Goal: Answer question/provide support

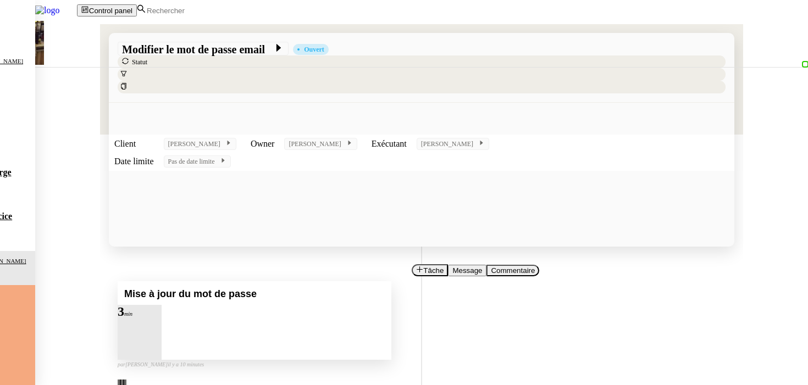
click at [140, 318] on div at bounding box center [129, 318] width 22 height 0
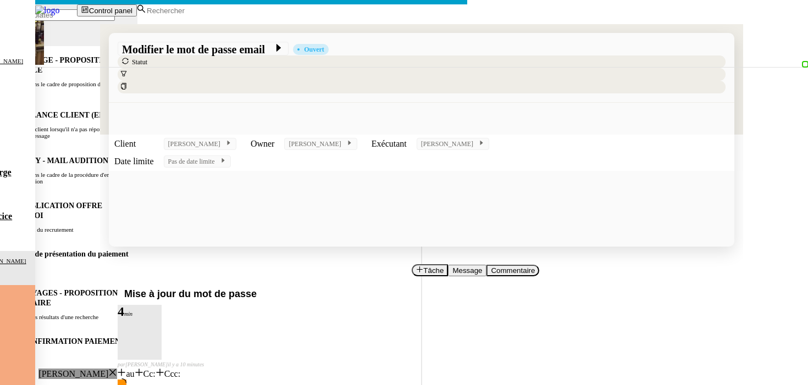
type input "indiquer que c'est fait et que le nouveau mot de passe provisoire lui a été env…"
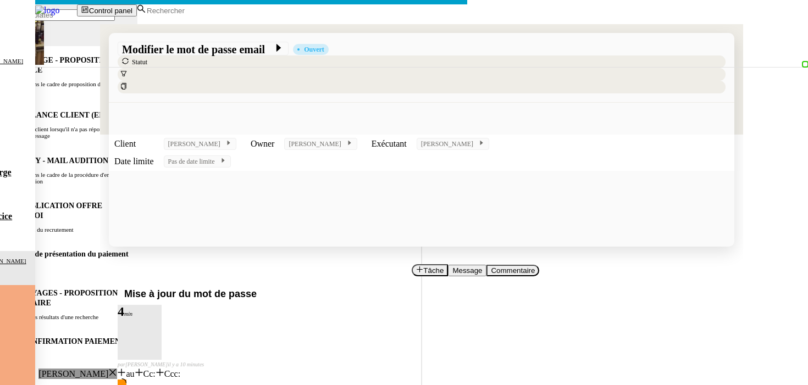
click at [126, 303] on nz-modal-container "Service TA - VOYAGE - PROPOSITION GLOBALE A utiliser dans le cadre de propositi…" at bounding box center [404, 273] width 808 height 547
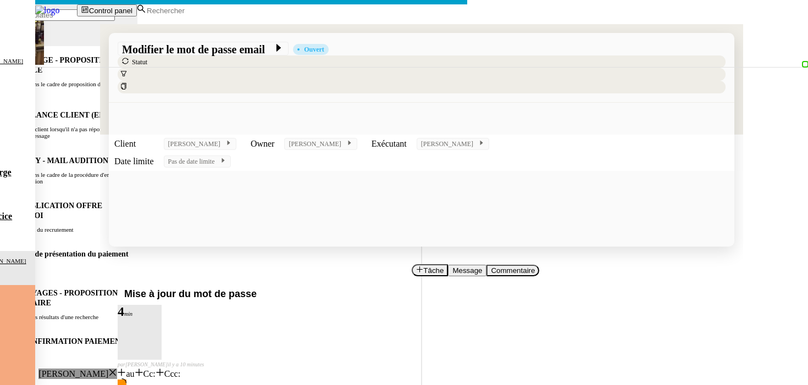
scroll to position [0, 23]
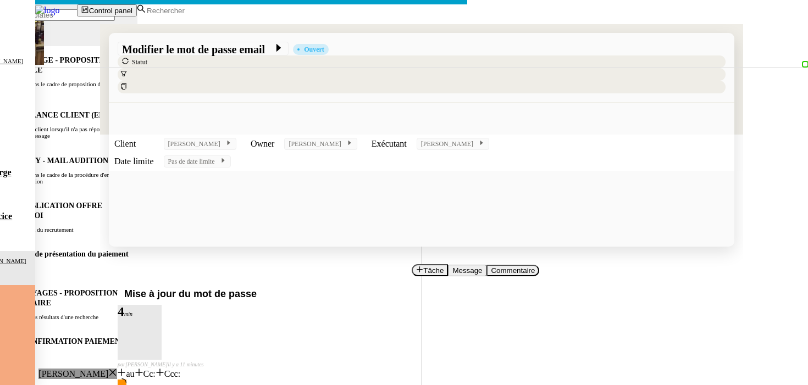
paste input "indiquer que c'est fait et que le nouveau mot de passe provisoire lui a été env…"
type input "indiquer que c'est fait et que le nouveau mot de passe provisoire lui a été env…"
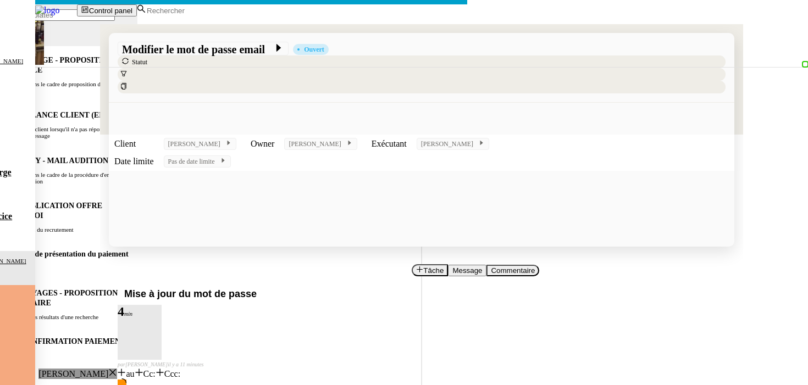
scroll to position [0, 0]
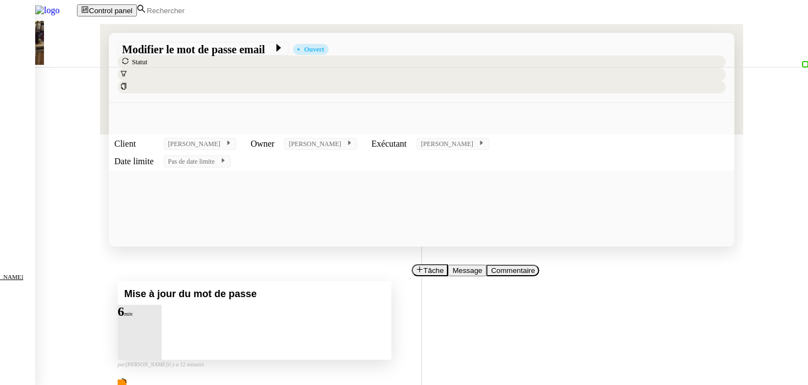
click at [162, 318] on div at bounding box center [140, 318] width 44 height 0
click at [155, 313] on icon at bounding box center [150, 317] width 9 height 9
click at [391, 281] on div "Mise à jour du mot de passe" at bounding box center [255, 293] width 274 height 24
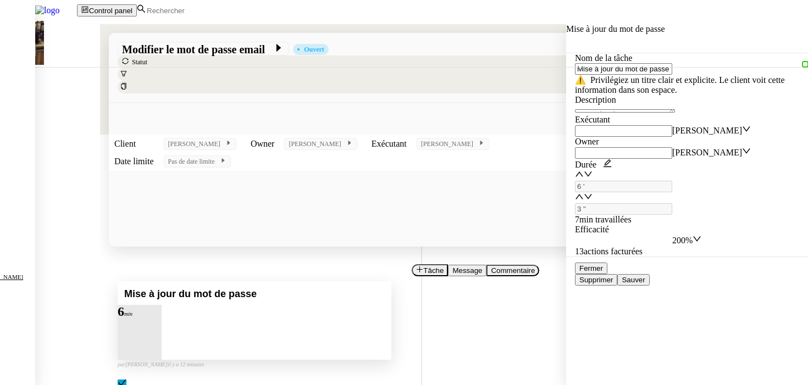
click at [693, 236] on nz-select-item "200%" at bounding box center [682, 240] width 20 height 9
click at [645, 284] on span "Sauver" at bounding box center [633, 280] width 23 height 8
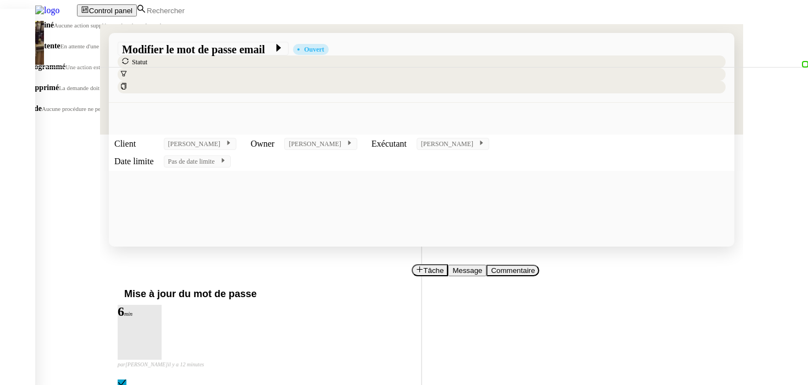
click at [346, 51] on li "En attente En attente d'une réponse d'un client, d'un contact ou d'un tiers." at bounding box center [184, 40] width 324 height 21
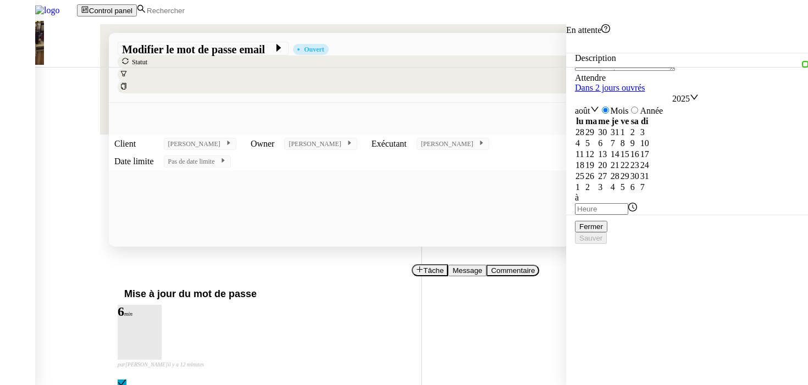
click at [645, 92] on link "Dans 2 jours ouvrés" at bounding box center [610, 87] width 70 height 9
type input "07:00"
click at [603, 242] on span "Sauver" at bounding box center [590, 238] width 23 height 8
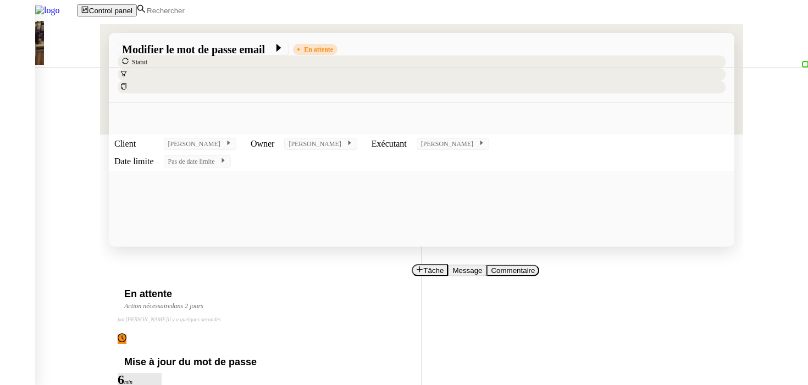
click at [185, 281] on div "En attente Action nécessaire dans 2 jours false par [PERSON_NAME] il y a quelqu…" at bounding box center [422, 312] width 608 height 63
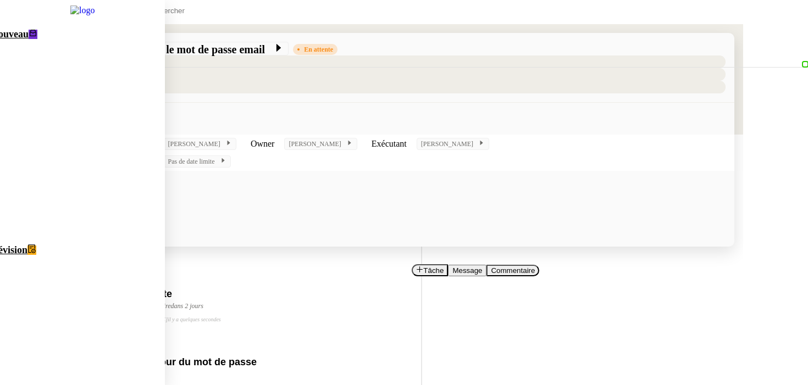
click at [29, 40] on span "Nouveau" at bounding box center [9, 34] width 37 height 11
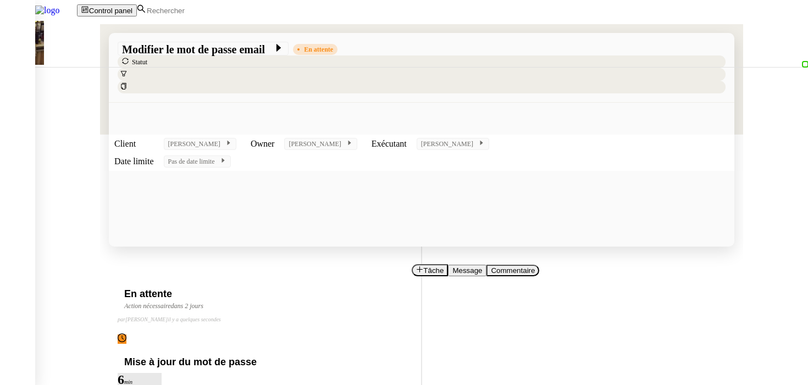
click at [100, 24] on div "Modifier le mot de passe email En attente Statut" at bounding box center [421, 79] width 643 height 110
click at [73, 19] on img at bounding box center [38, 10] width 77 height 21
